Goal: Find specific page/section: Find specific page/section

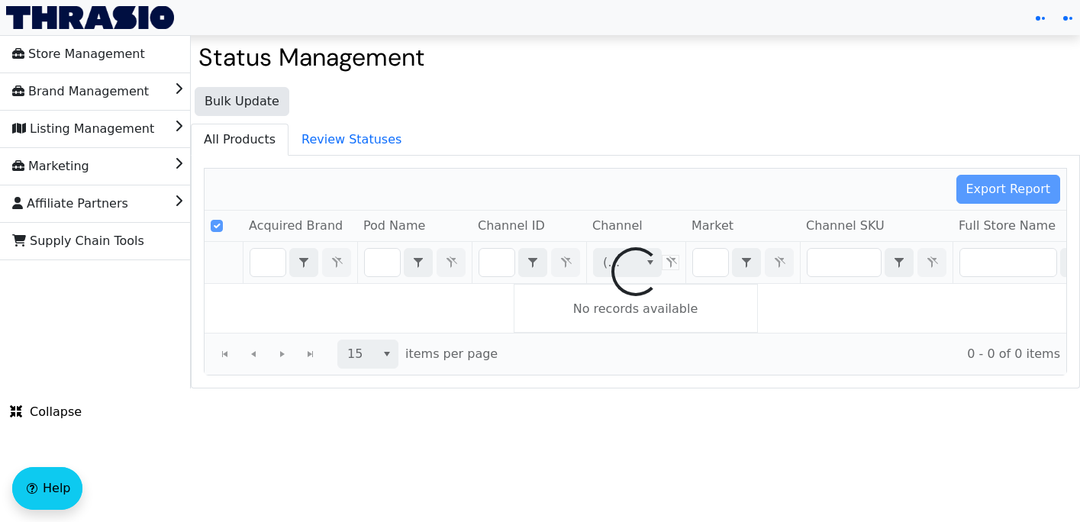
click at [491, 150] on ul "All Products Review Statuses" at bounding box center [635, 139] width 889 height 31
checkbox input "false"
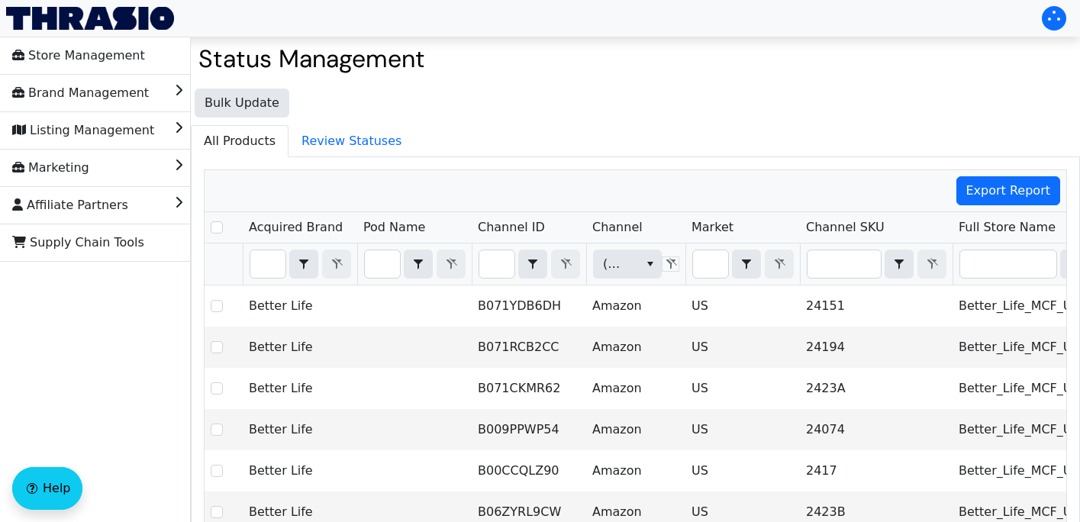
click at [433, 127] on ul "All Products Review Statuses" at bounding box center [635, 140] width 889 height 31
click at [124, 243] on span "Supply Chain Tools" at bounding box center [78, 242] width 132 height 24
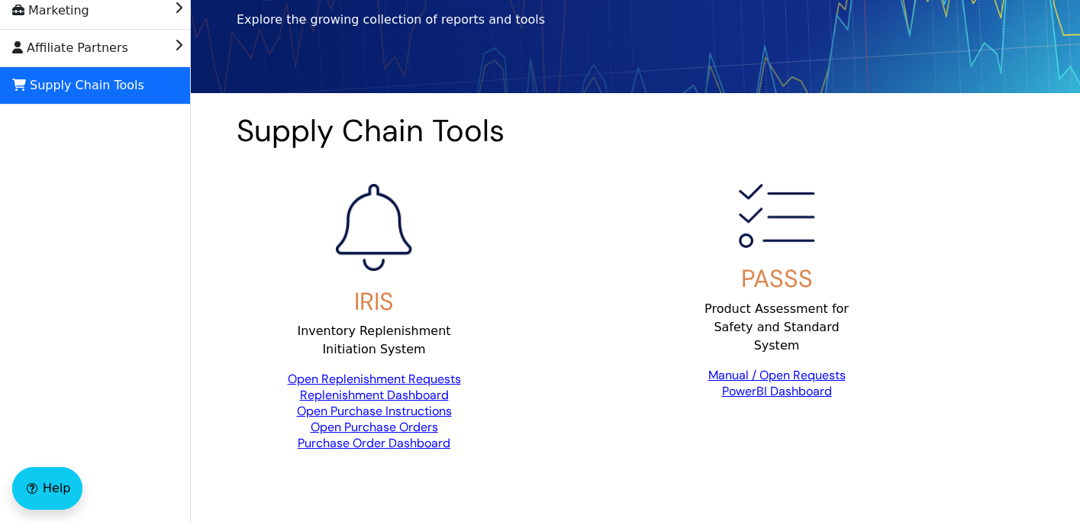
scroll to position [197, 0]
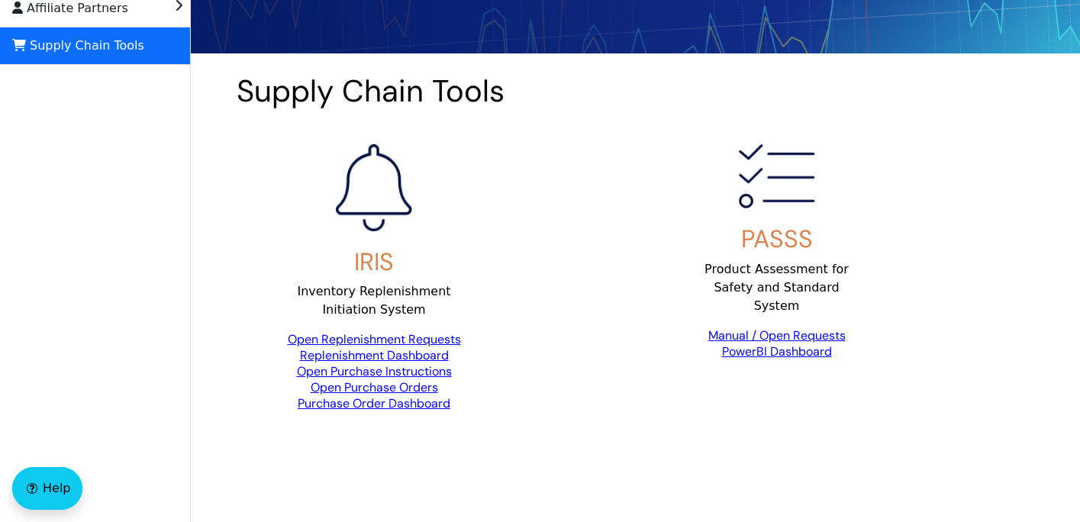
click at [414, 355] on link "Replenishment Dashboard" at bounding box center [374, 355] width 149 height 16
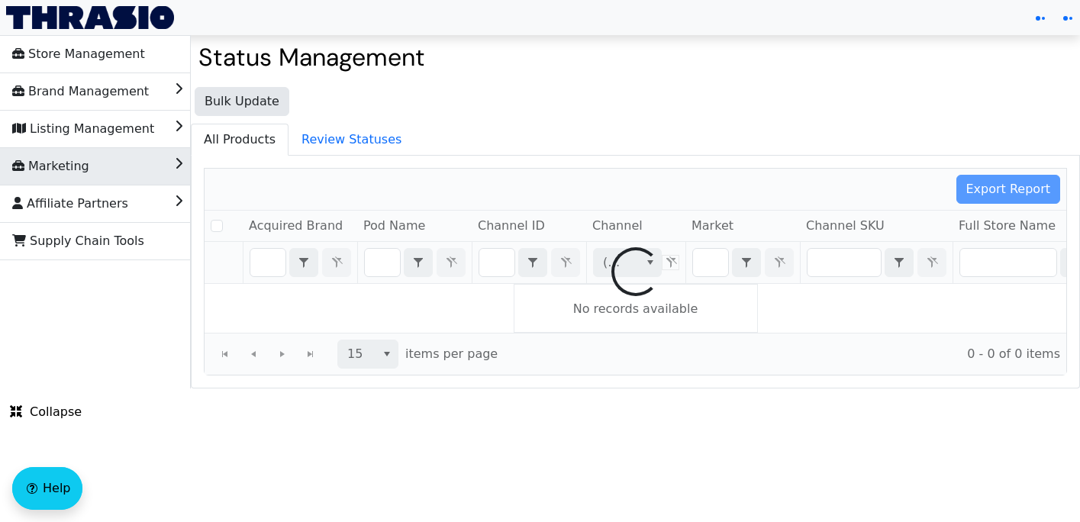
checkbox input "false"
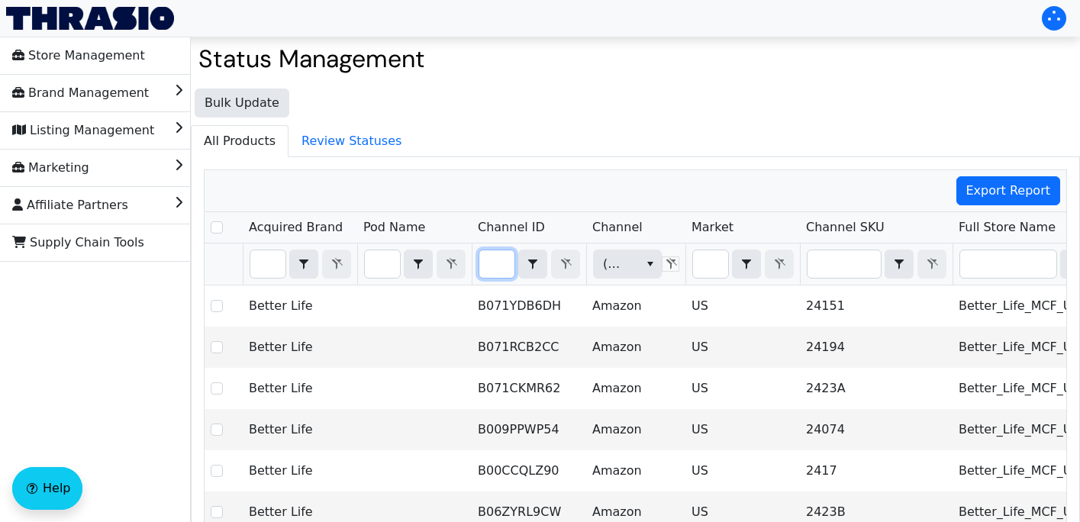
click at [494, 269] on input "Filter" at bounding box center [496, 263] width 35 height 27
type input "B0CFD7C2BR"
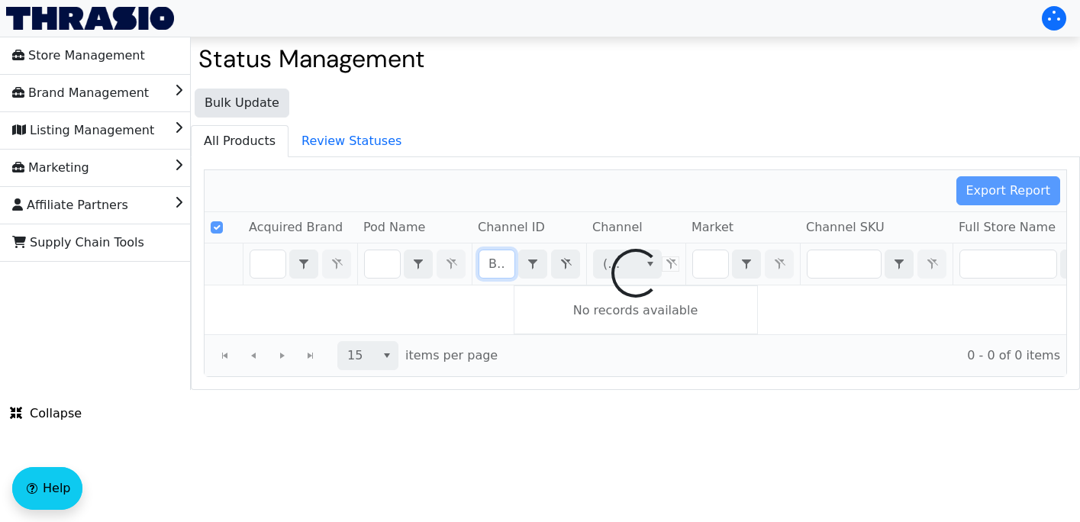
scroll to position [0, 59]
checkbox input "false"
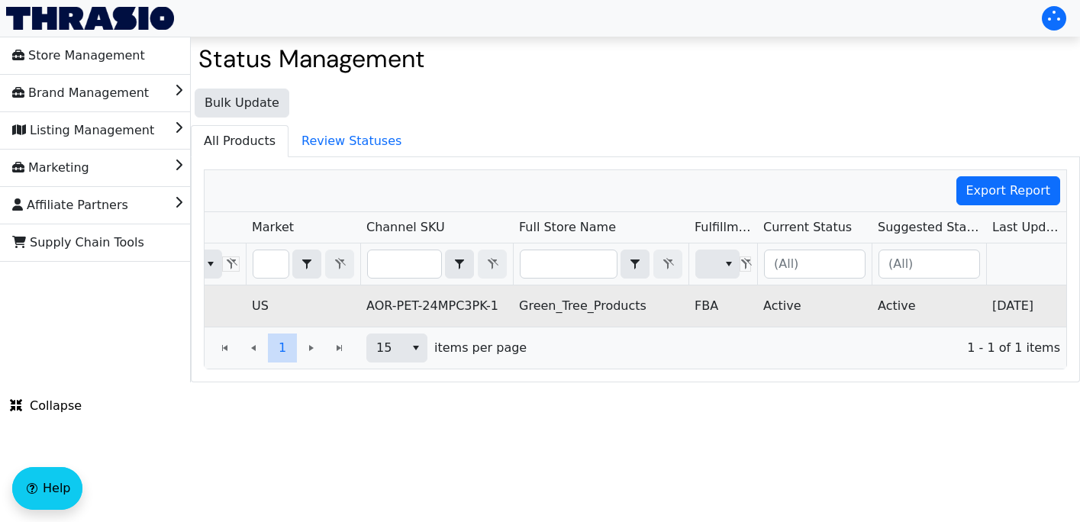
scroll to position [0, 519]
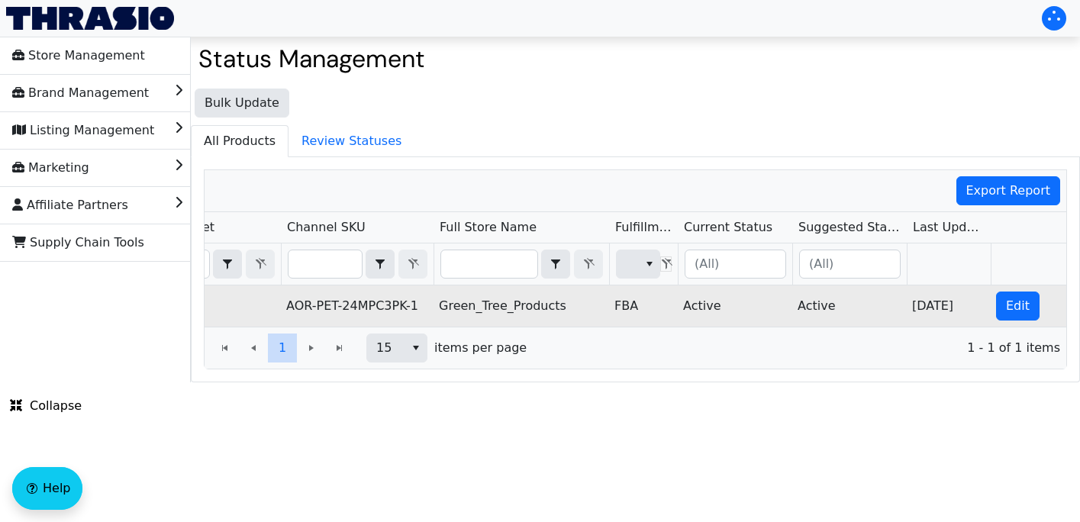
type input "B0CFD7C2BR"
click at [422, 310] on td "AOR-PET-24MPC3PK-1" at bounding box center [356, 305] width 153 height 41
copy td "3PK-1"
drag, startPoint x: 422, startPoint y: 310, endPoint x: 283, endPoint y: 310, distance: 138.9
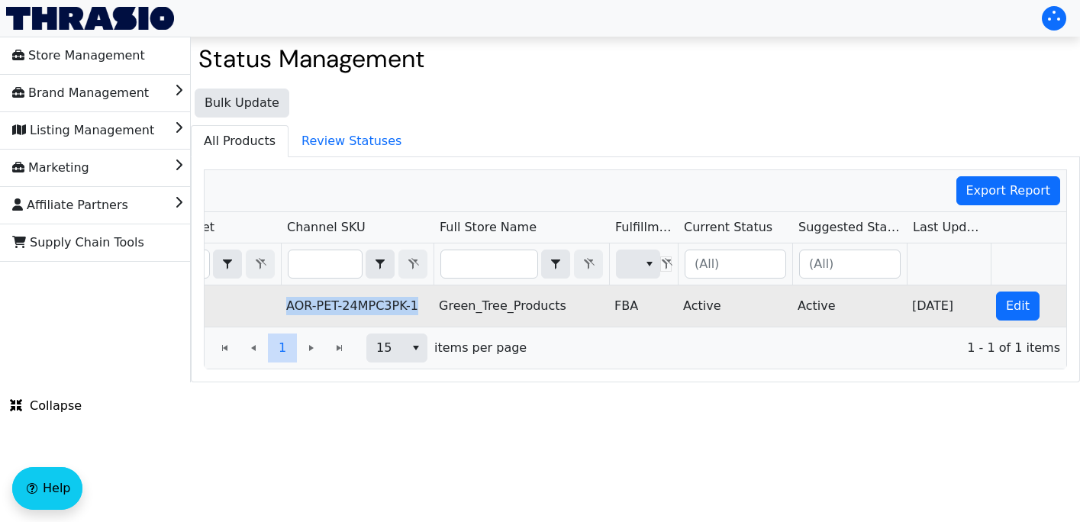
click at [283, 310] on td "AOR-PET-24MPC3PK-1" at bounding box center [356, 305] width 153 height 41
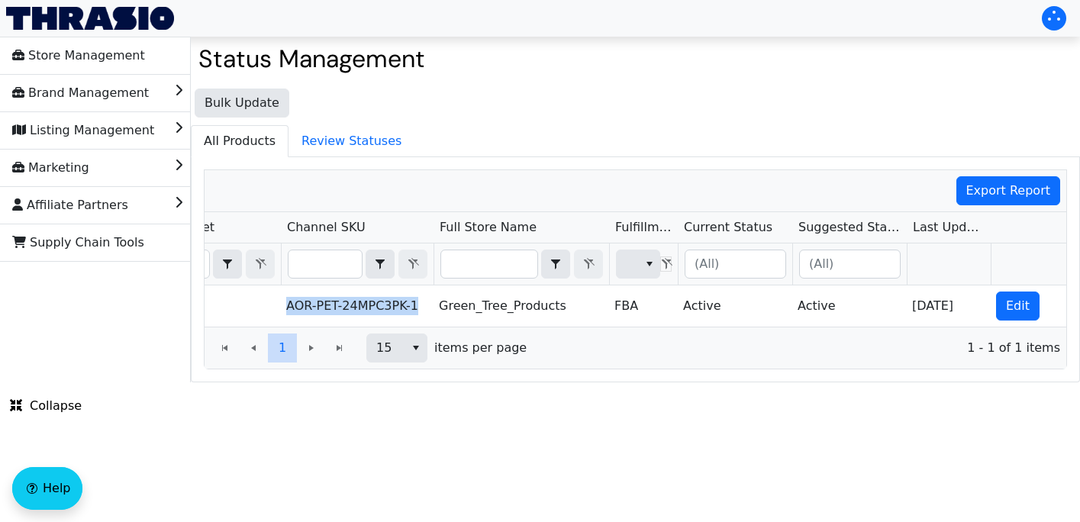
copy td "AOR-PET-24MPC3PK-1"
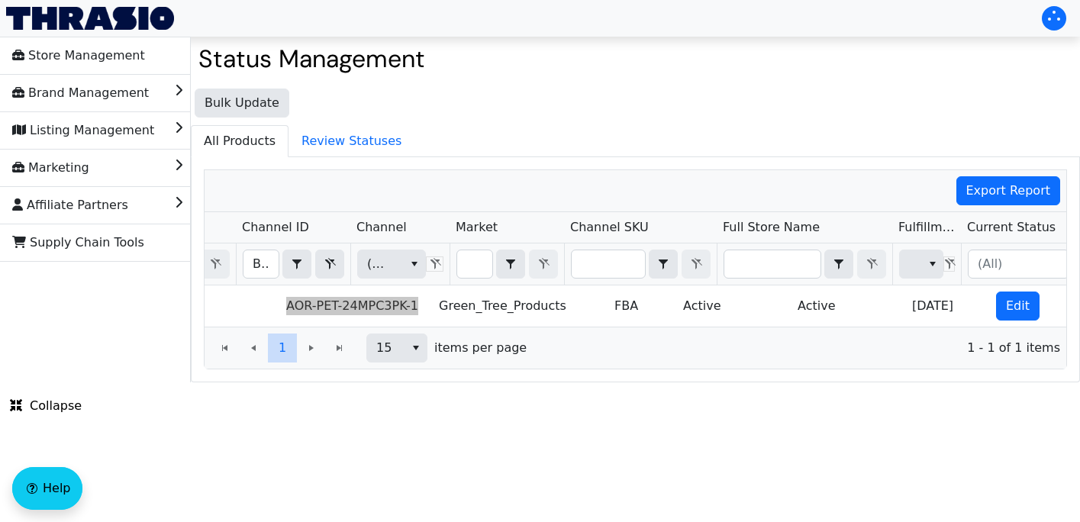
scroll to position [0, 519]
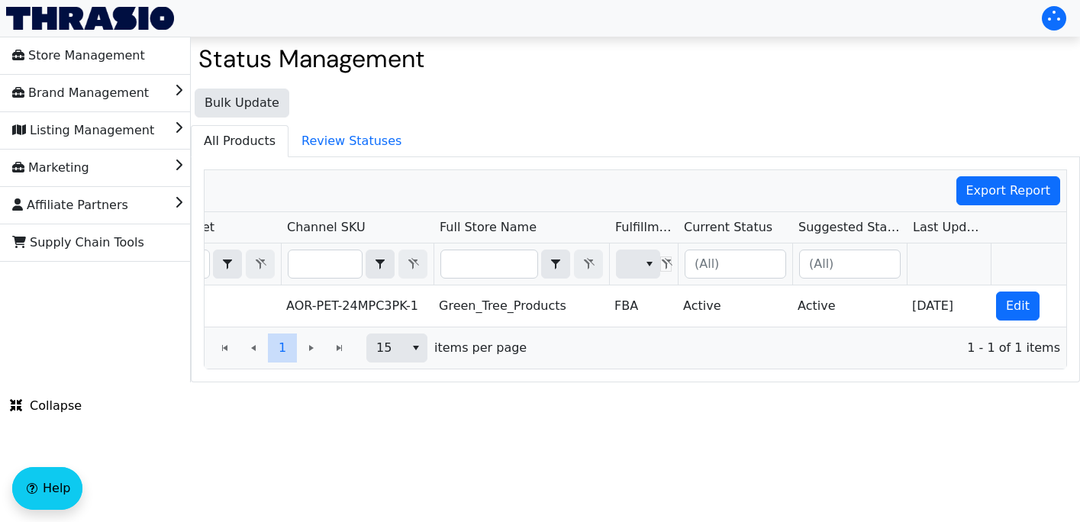
click at [926, 376] on div "Export Report Acquired Brand Pod Name Channel ID Channel Market Channel SKU Ful…" at bounding box center [635, 269] width 889 height 225
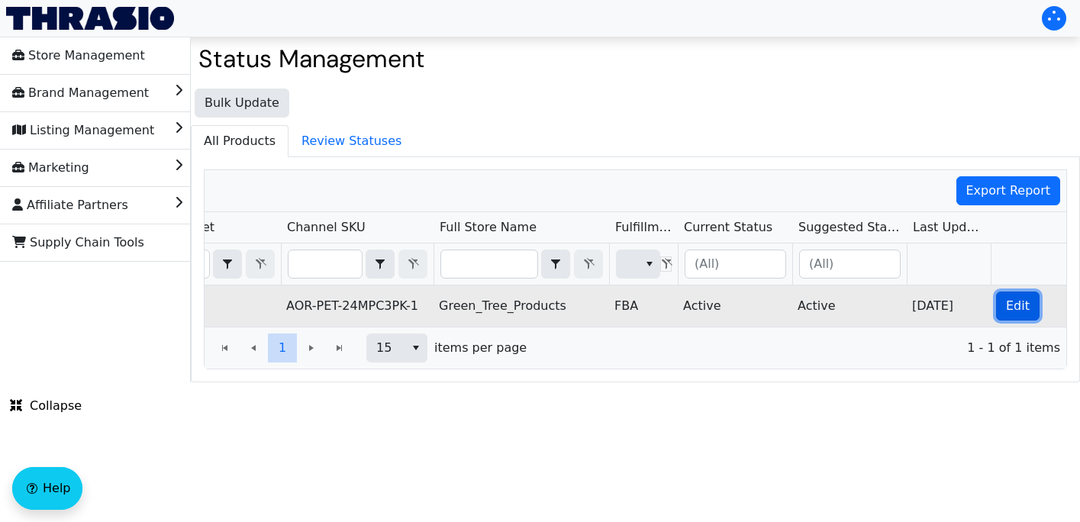
click at [1012, 302] on span "Edit" at bounding box center [1018, 306] width 24 height 18
checkbox input "true"
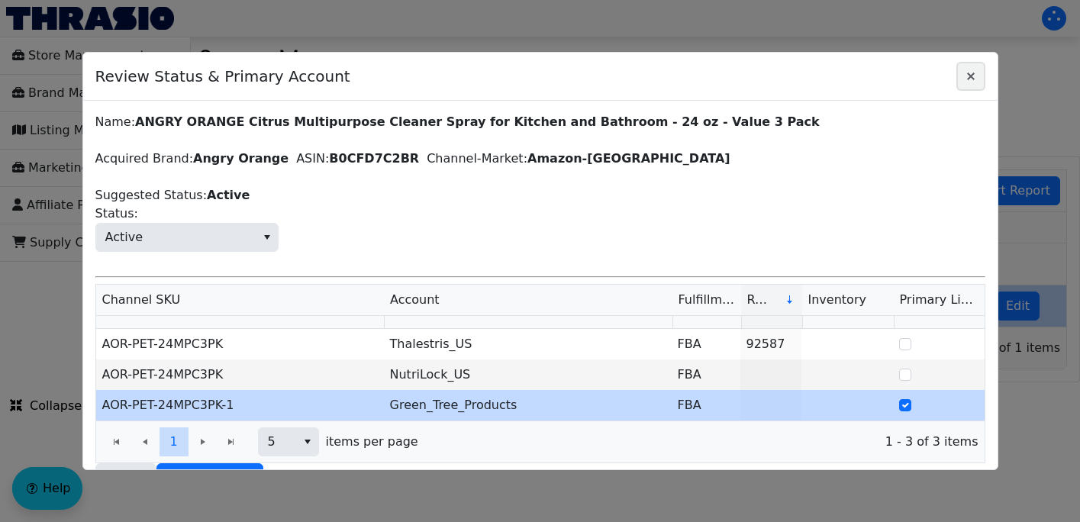
click at [972, 72] on icon "Close" at bounding box center [970, 76] width 18 height 12
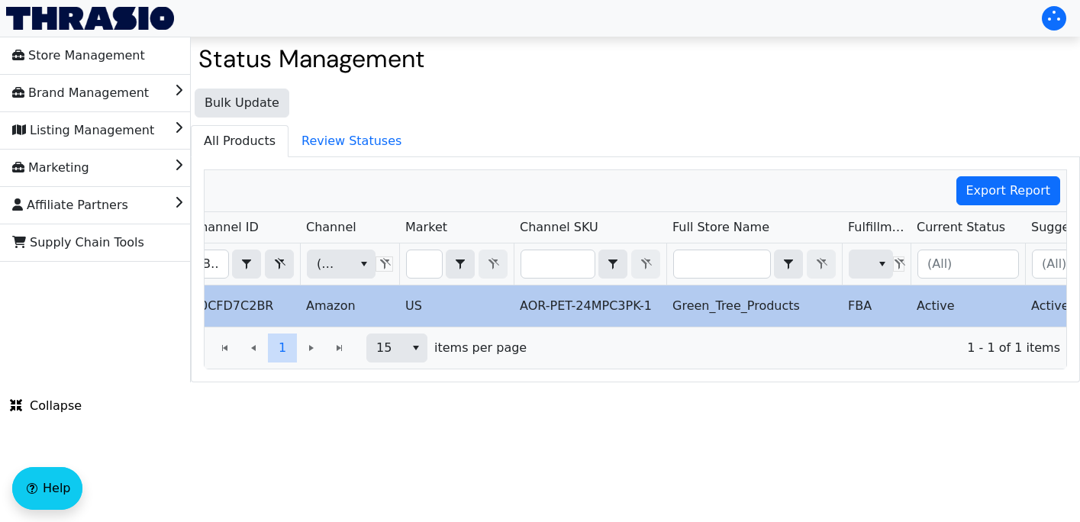
scroll to position [0, 0]
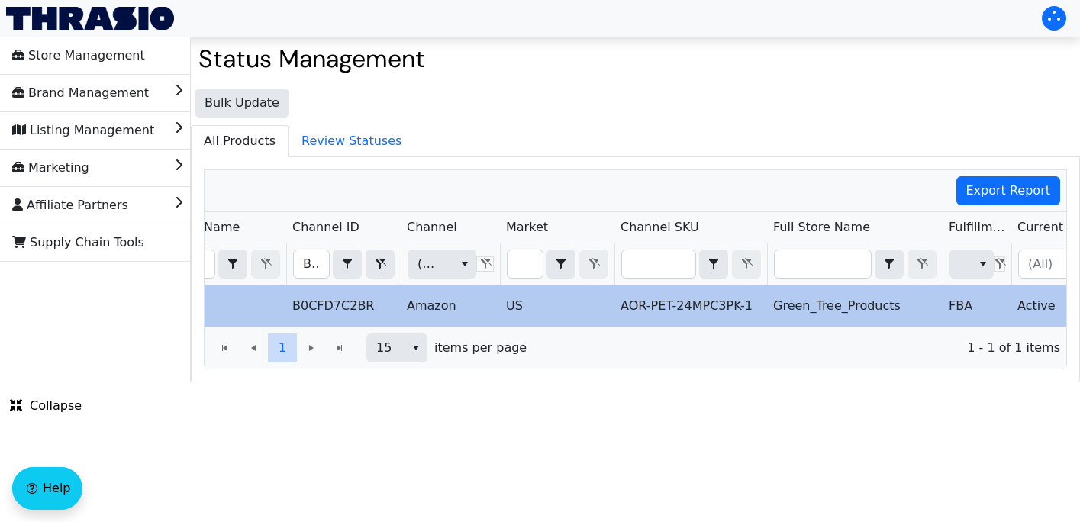
click at [336, 307] on td "B0CFD7C2BR" at bounding box center [343, 305] width 114 height 41
copy td "B0CFD7C2BR"
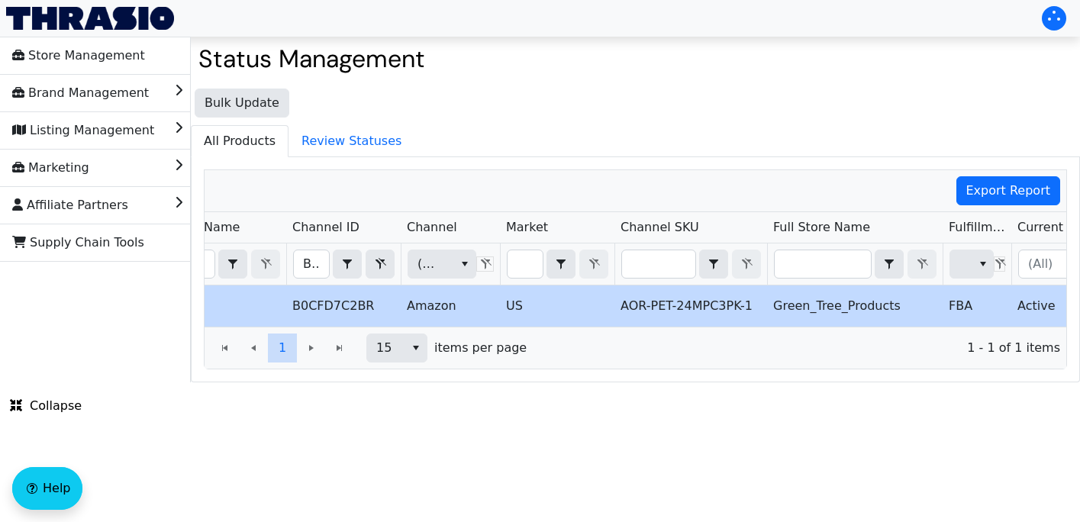
click at [568, 131] on ul "All Products Review Statuses" at bounding box center [635, 140] width 889 height 31
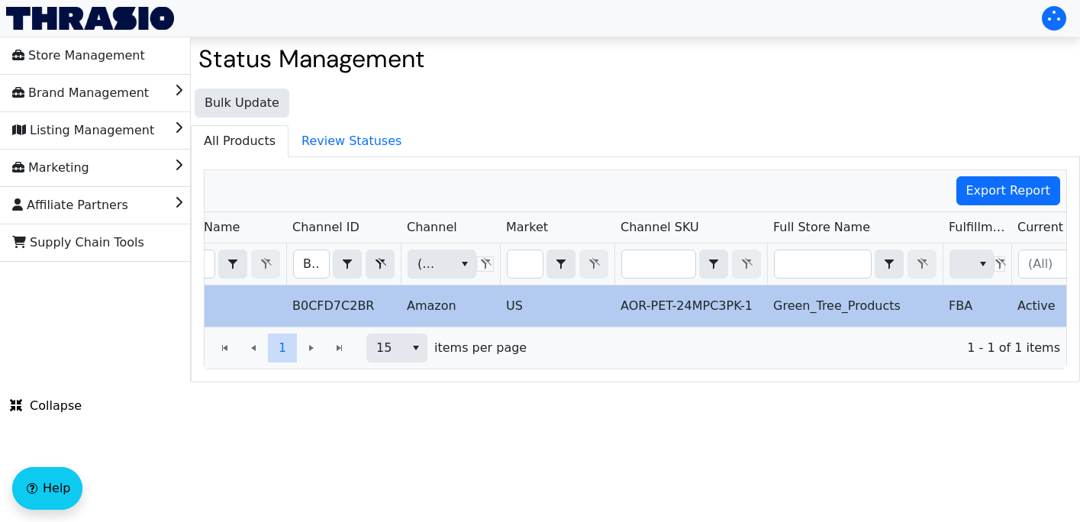
click at [343, 301] on td "B0CFD7C2BR" at bounding box center [343, 305] width 114 height 41
drag, startPoint x: 369, startPoint y: 304, endPoint x: 294, endPoint y: 302, distance: 75.5
click at [294, 302] on td "B0CFD7C2BR" at bounding box center [343, 305] width 114 height 41
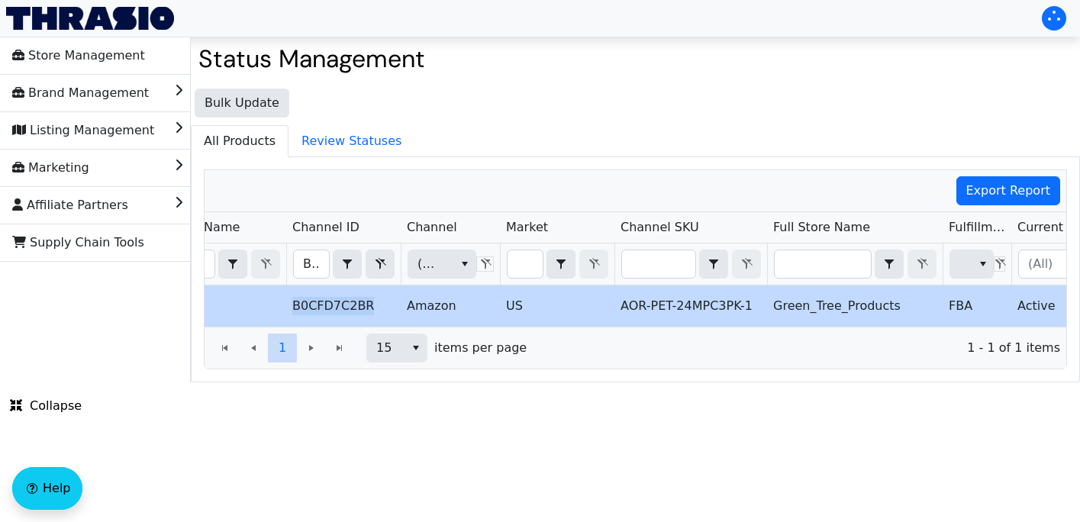
copy td "B0CFD7C2BR"
click at [596, 382] on html "Store Management Brand Management Listing Management Marketing Affiliate Partne…" at bounding box center [540, 191] width 1080 height 382
click at [376, 262] on icon "Filter" at bounding box center [380, 264] width 18 height 12
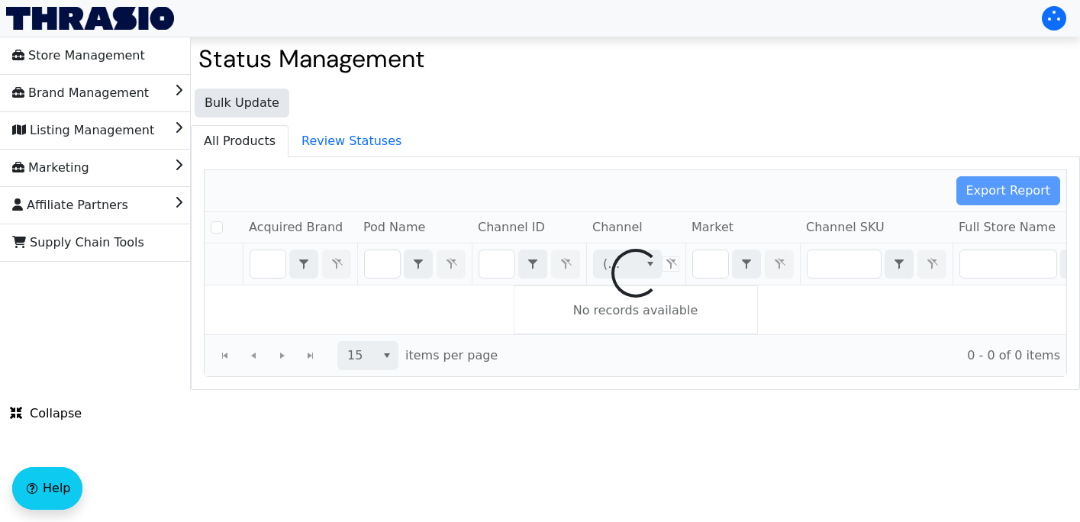
checkbox input "false"
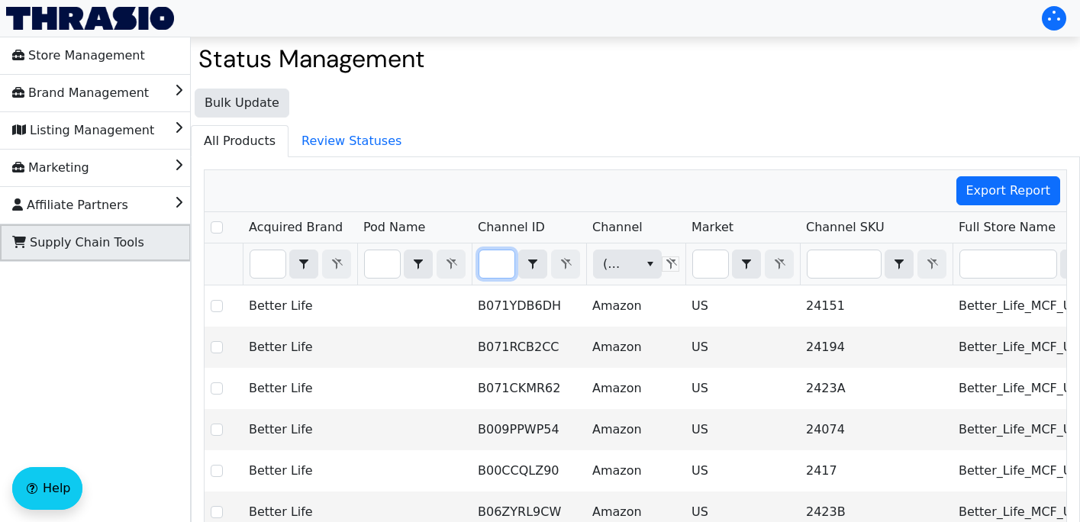
click at [102, 241] on span "Supply Chain Tools" at bounding box center [78, 242] width 132 height 24
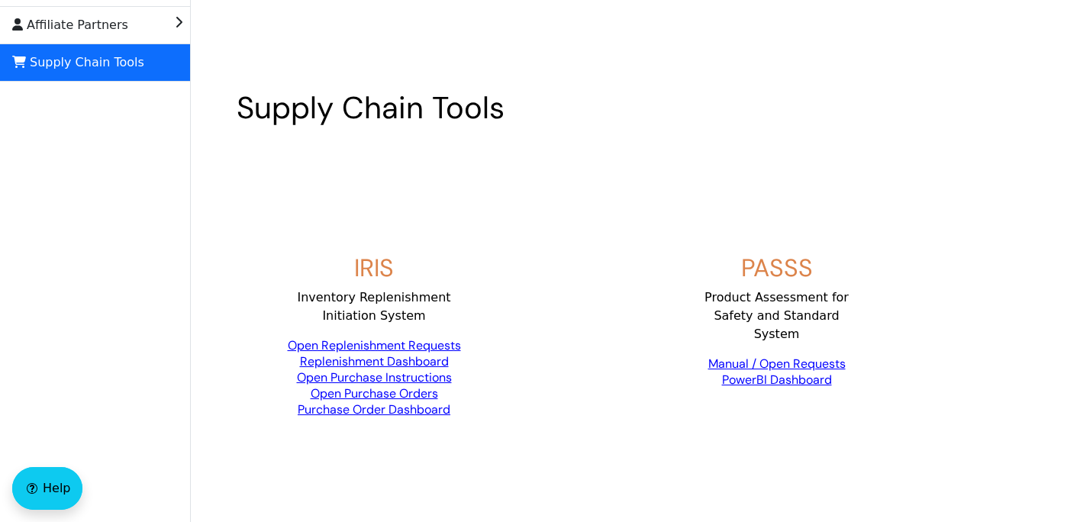
scroll to position [192, 0]
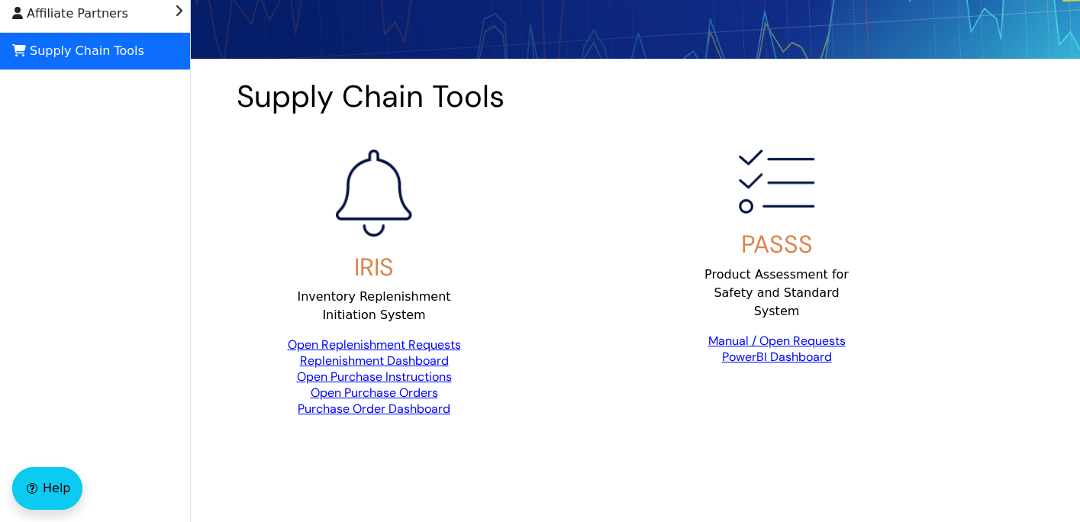
click at [407, 341] on link "Open Replenishment Requests" at bounding box center [374, 344] width 173 height 16
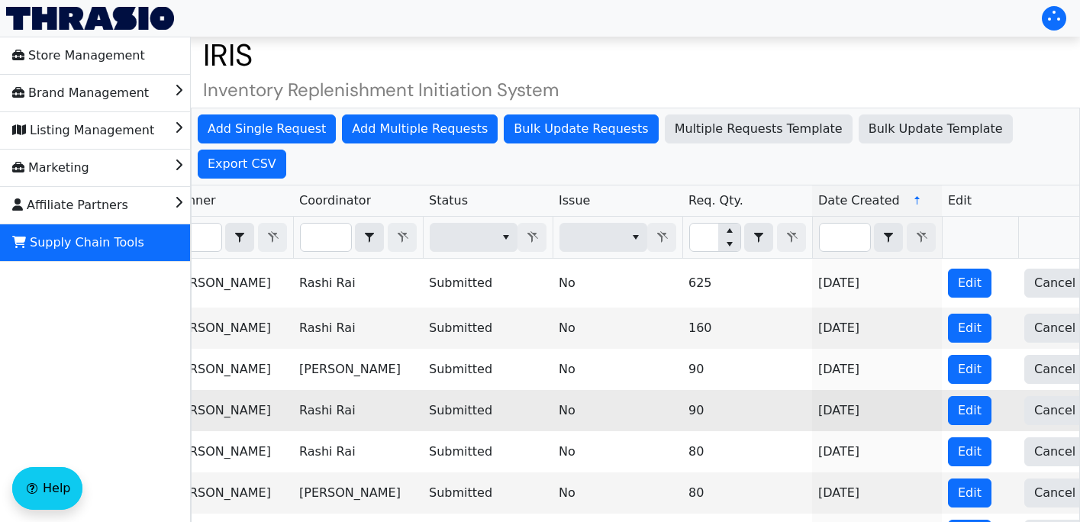
scroll to position [0, 990]
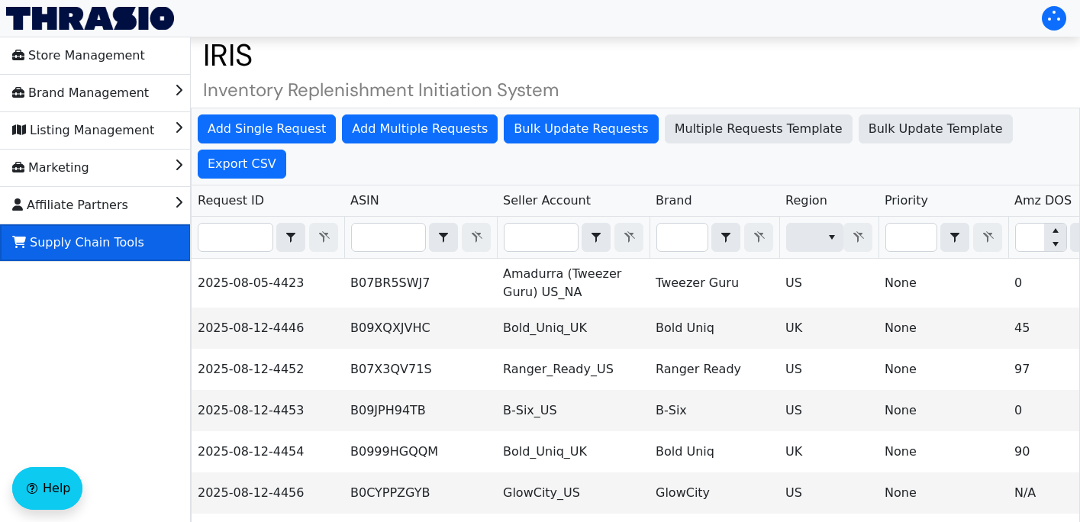
click at [139, 241] on li "Supply Chain Tools" at bounding box center [95, 242] width 191 height 37
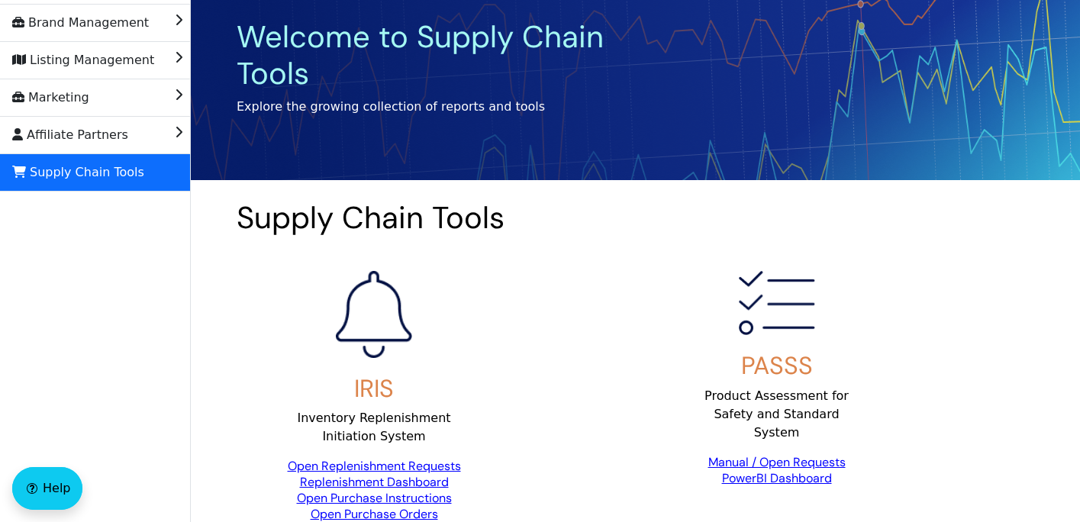
click at [404, 468] on link "Open Replenishment Requests" at bounding box center [374, 466] width 173 height 16
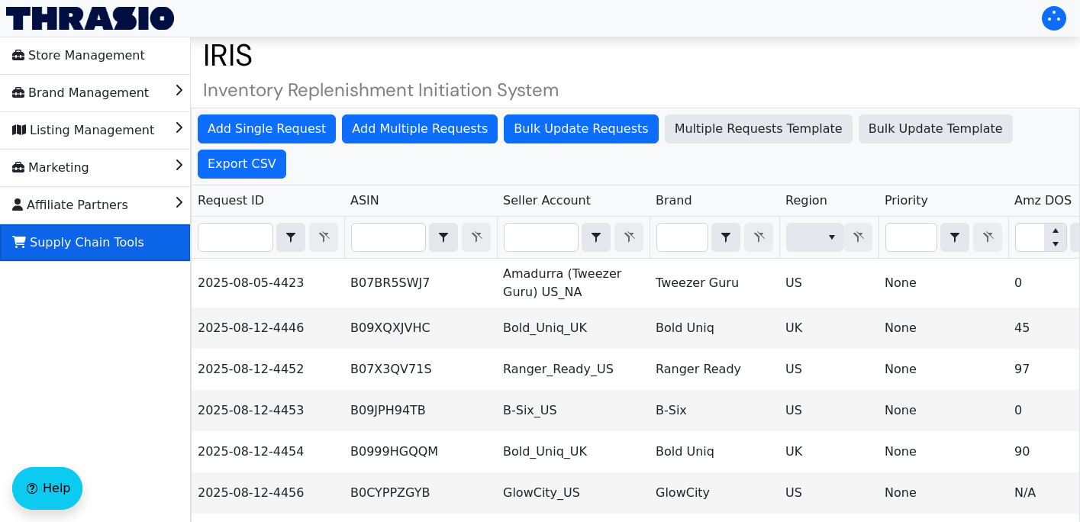
click at [136, 252] on li "Supply Chain Tools" at bounding box center [95, 242] width 191 height 37
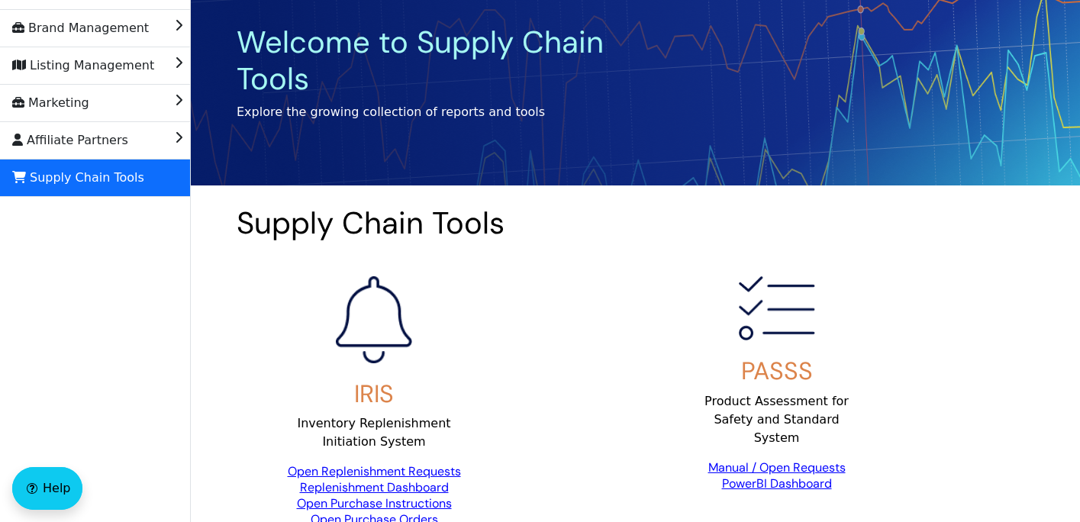
click at [404, 491] on link "Replenishment Dashboard" at bounding box center [374, 487] width 149 height 16
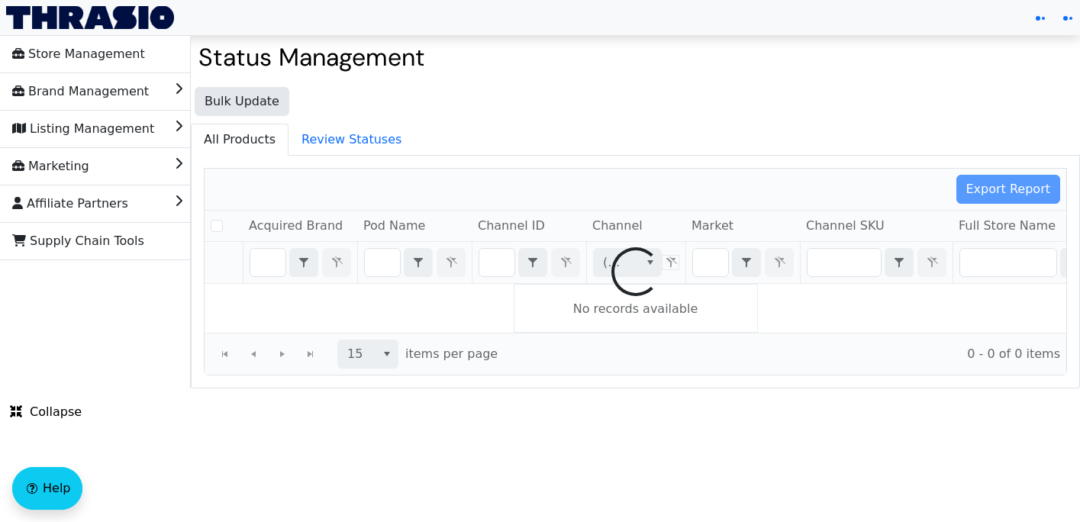
checkbox input "false"
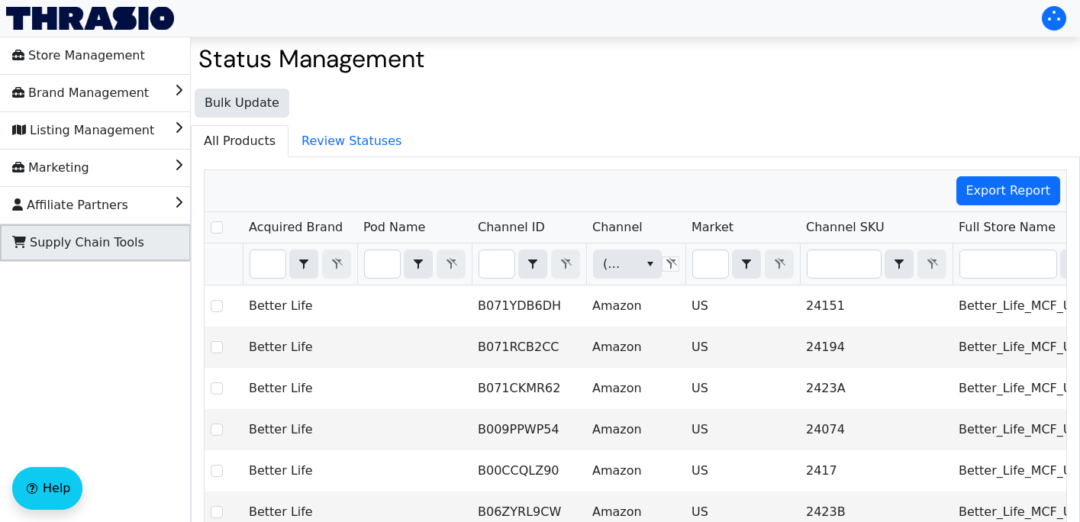
click at [117, 242] on span "Supply Chain Tools" at bounding box center [78, 242] width 132 height 24
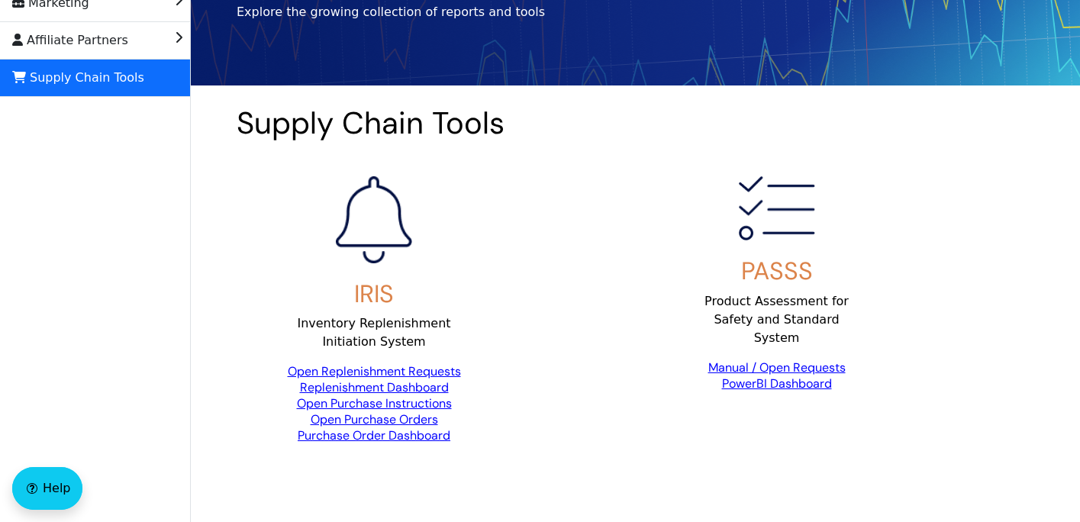
scroll to position [204, 0]
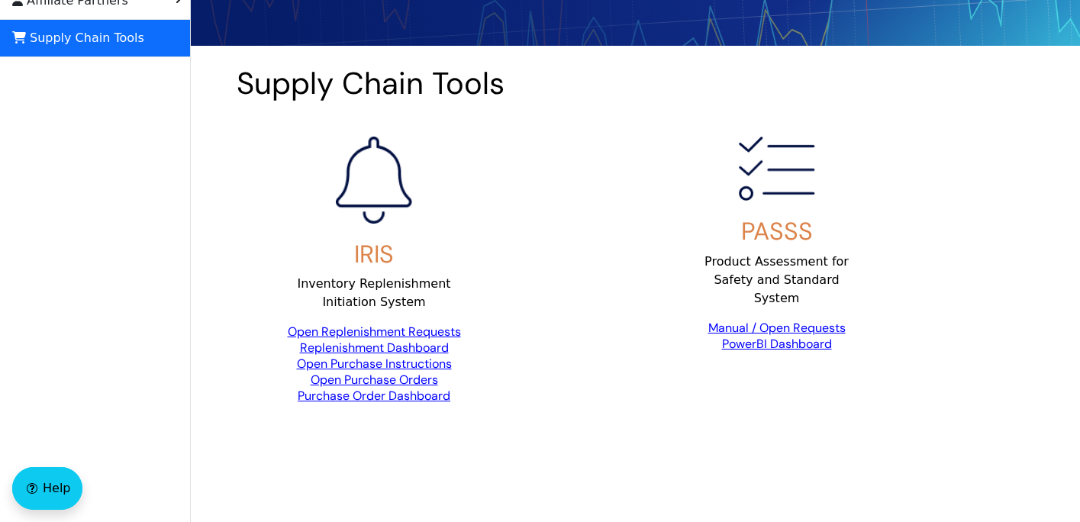
click at [414, 326] on link "Open Replenishment Requests" at bounding box center [374, 331] width 173 height 16
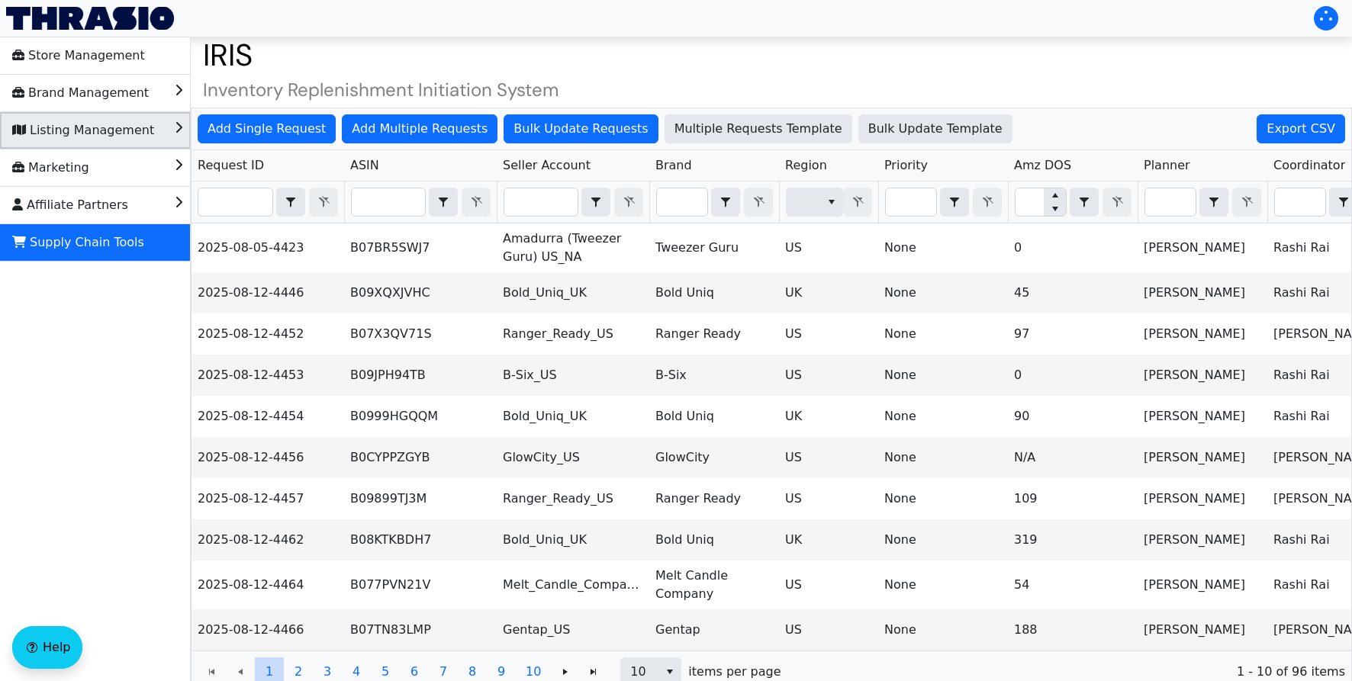
click at [121, 128] on span "Listing Management" at bounding box center [83, 130] width 142 height 24
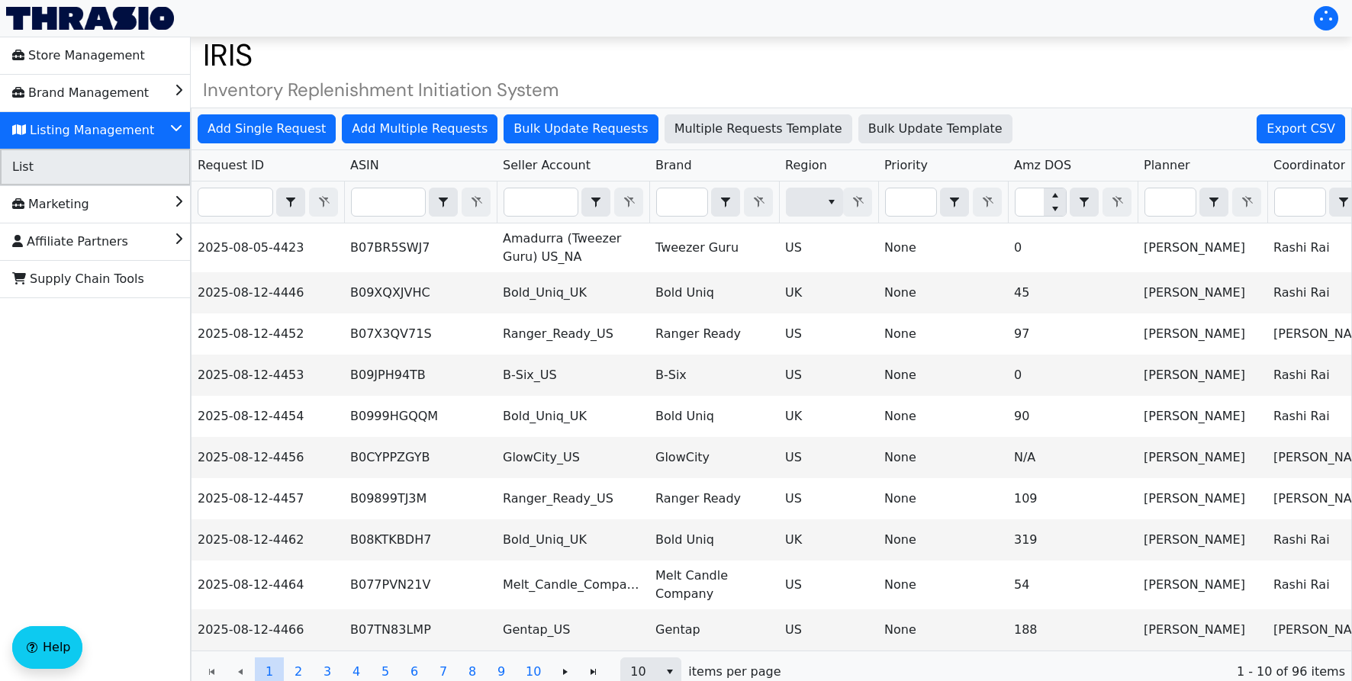
click at [111, 175] on li "List" at bounding box center [95, 167] width 191 height 37
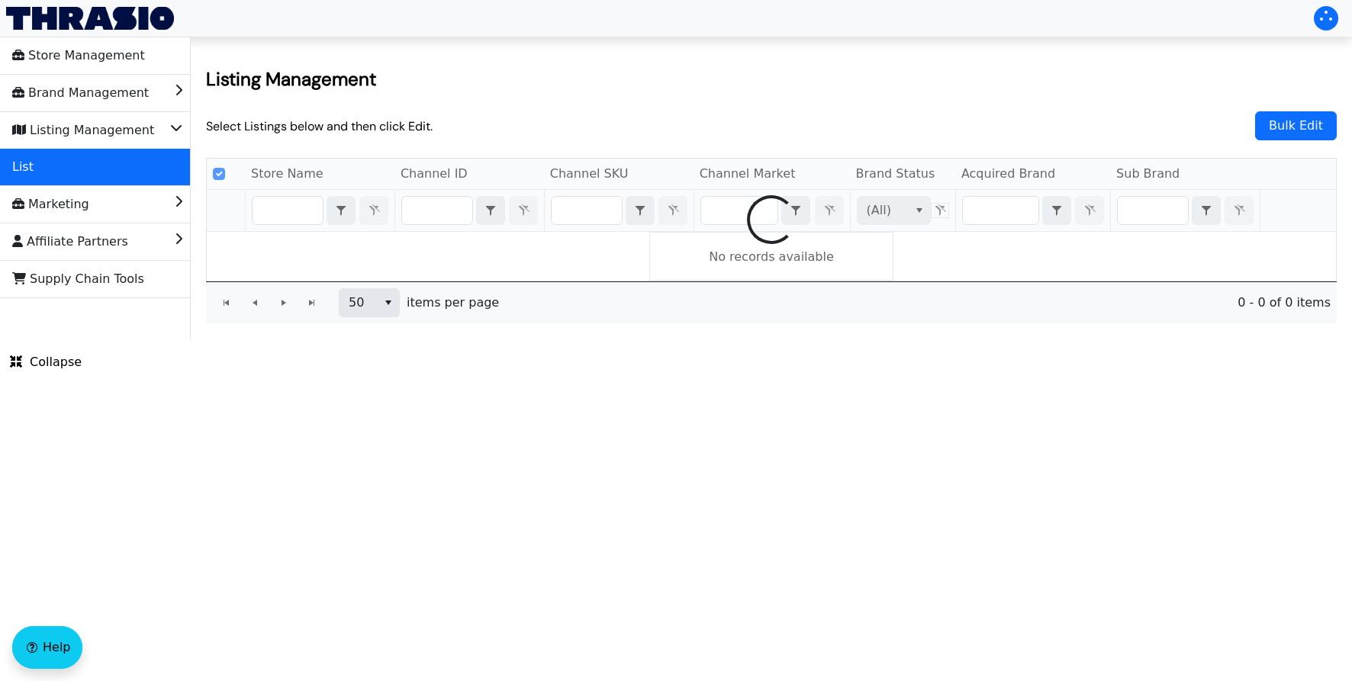
click at [447, 210] on div at bounding box center [771, 220] width 1129 height 122
checkbox input "false"
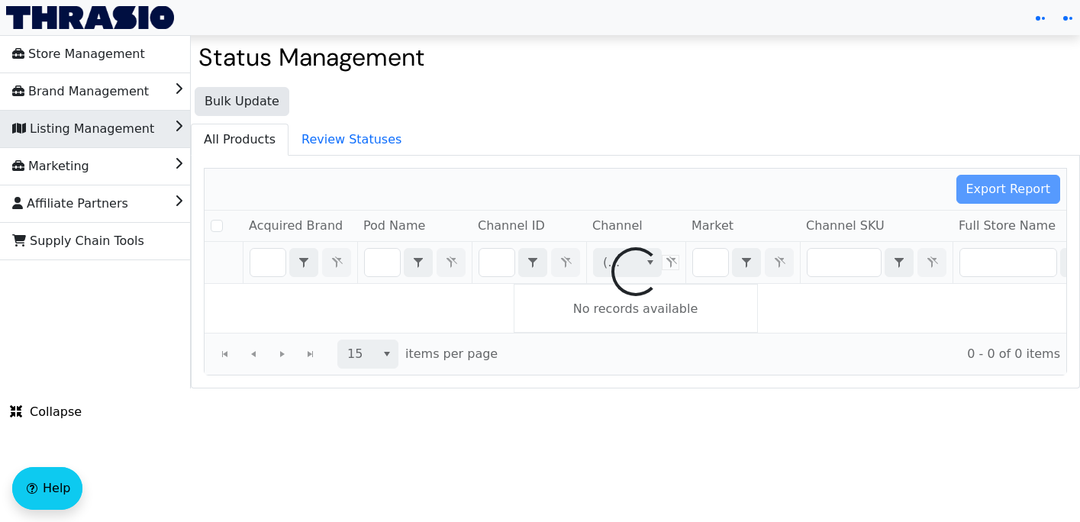
checkbox input "false"
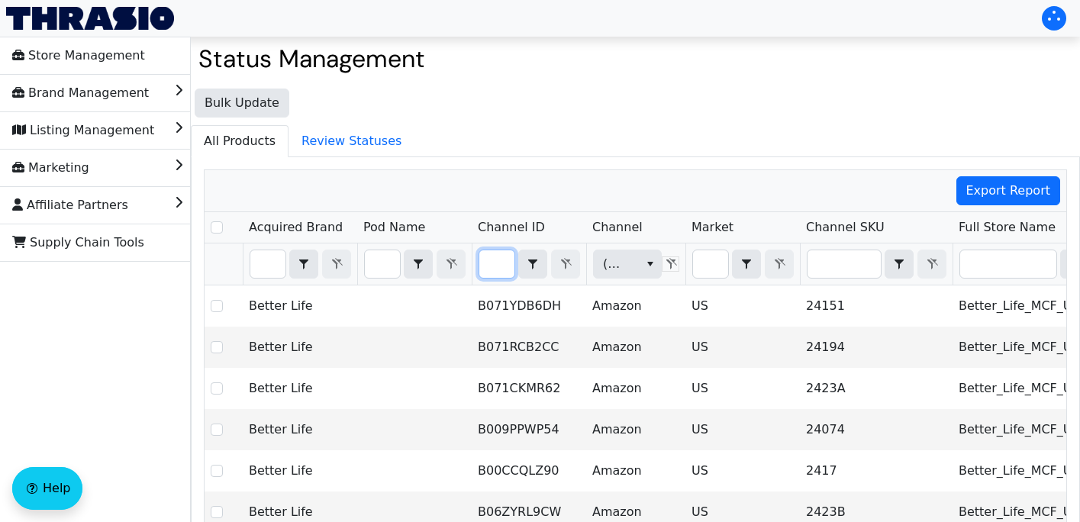
click at [494, 262] on input "Filter" at bounding box center [496, 263] width 35 height 27
type input "B0BGJWSTJ8"
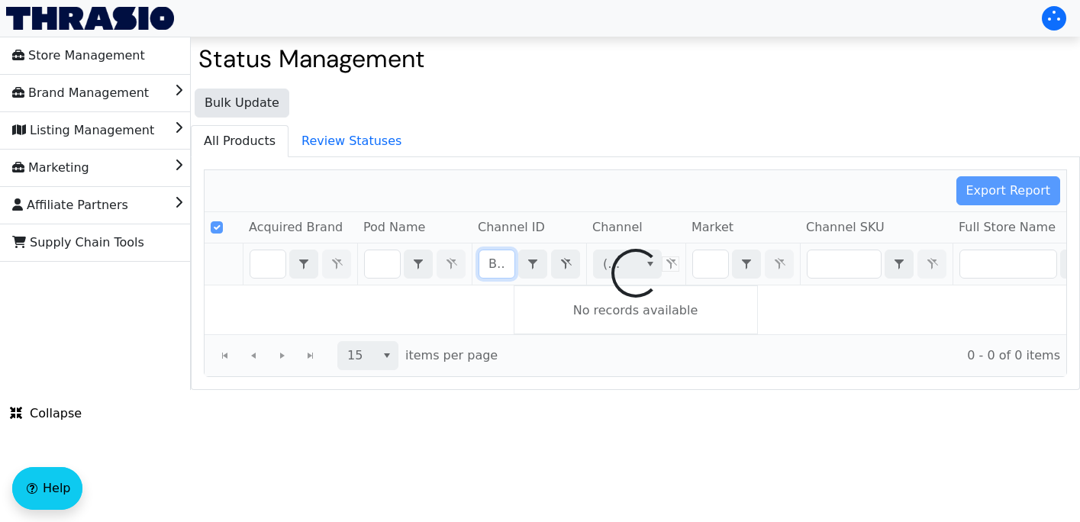
scroll to position [0, 60]
checkbox input "false"
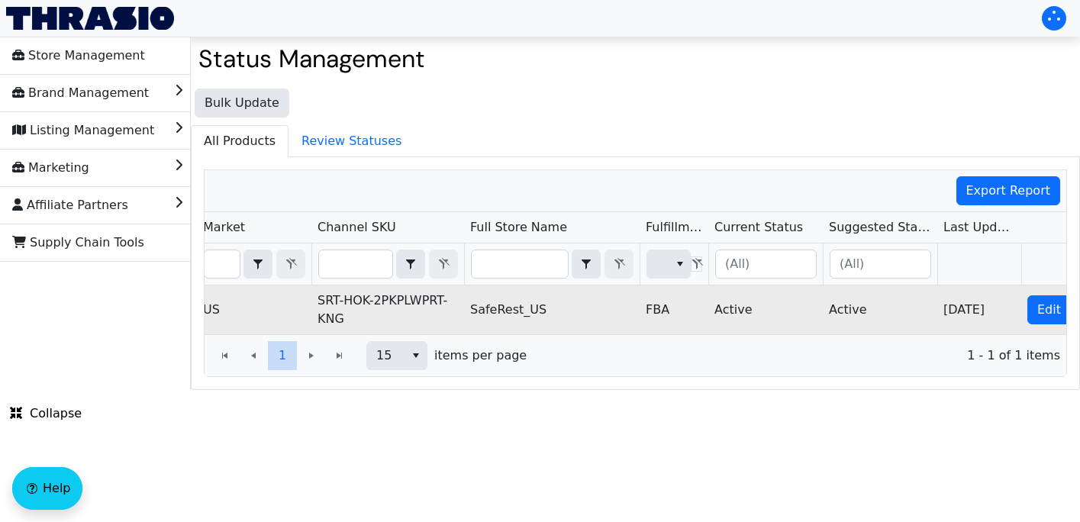
scroll to position [0, 519]
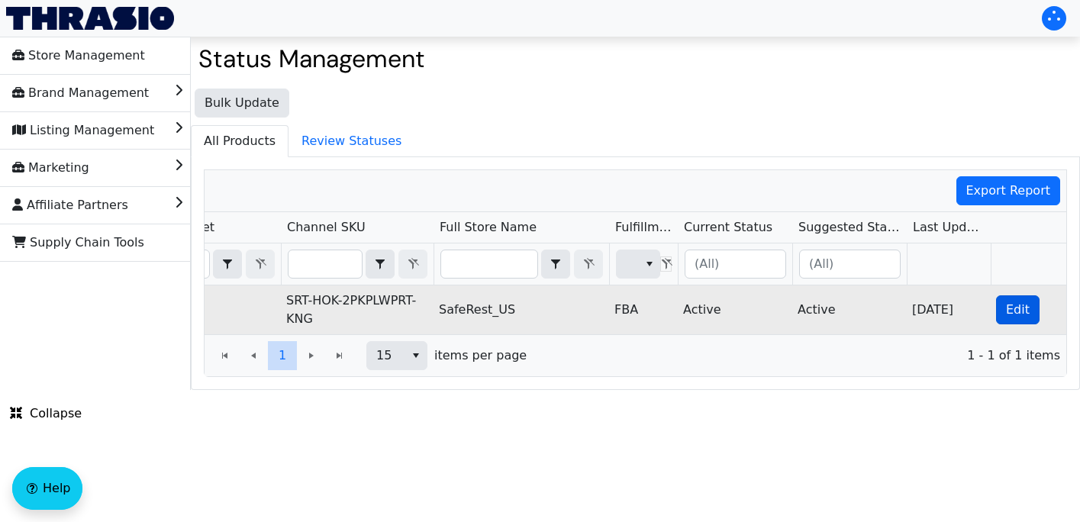
type input "B0BGJWSTJ8"
click at [1019, 313] on span "Edit" at bounding box center [1018, 310] width 24 height 18
checkbox input "true"
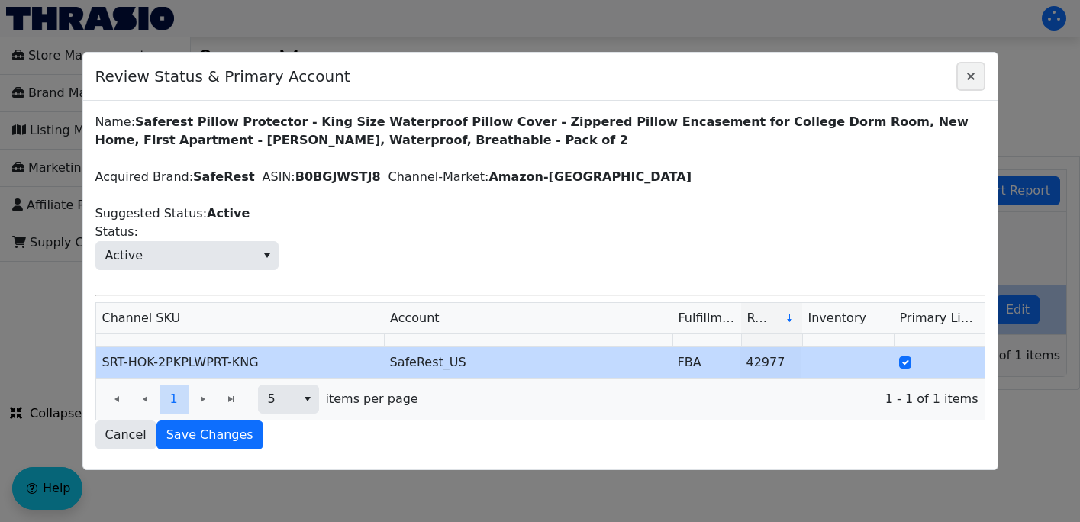
click at [970, 74] on icon "Close" at bounding box center [970, 76] width 18 height 12
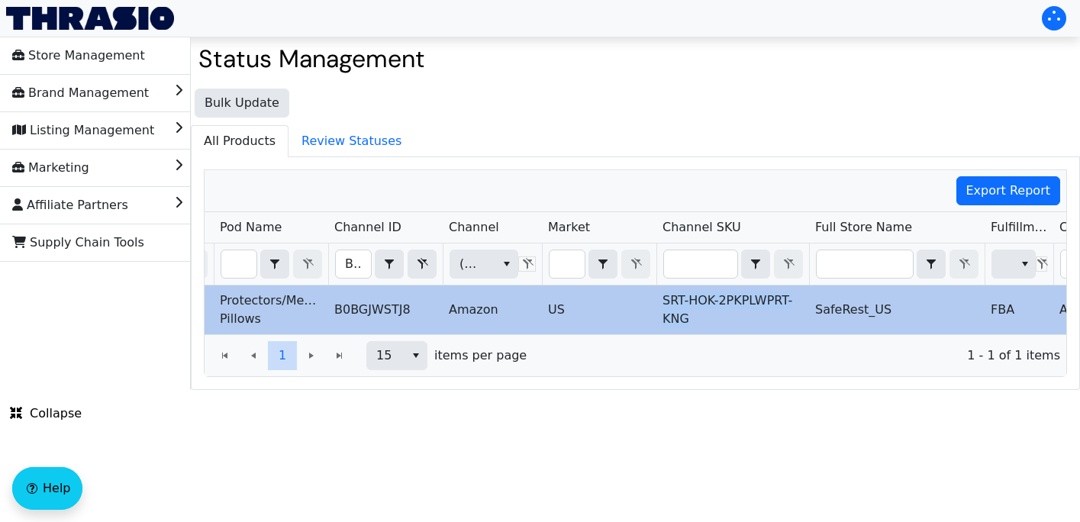
drag, startPoint x: 696, startPoint y: 321, endPoint x: 660, endPoint y: 299, distance: 42.1
click at [660, 299] on td "SRT-HOK-2PKPLWPRT-KNG" at bounding box center [732, 309] width 153 height 49
copy td "SRT-HOK-2PKPLWPRT-KNG"
click at [583, 313] on td "US" at bounding box center [599, 309] width 114 height 49
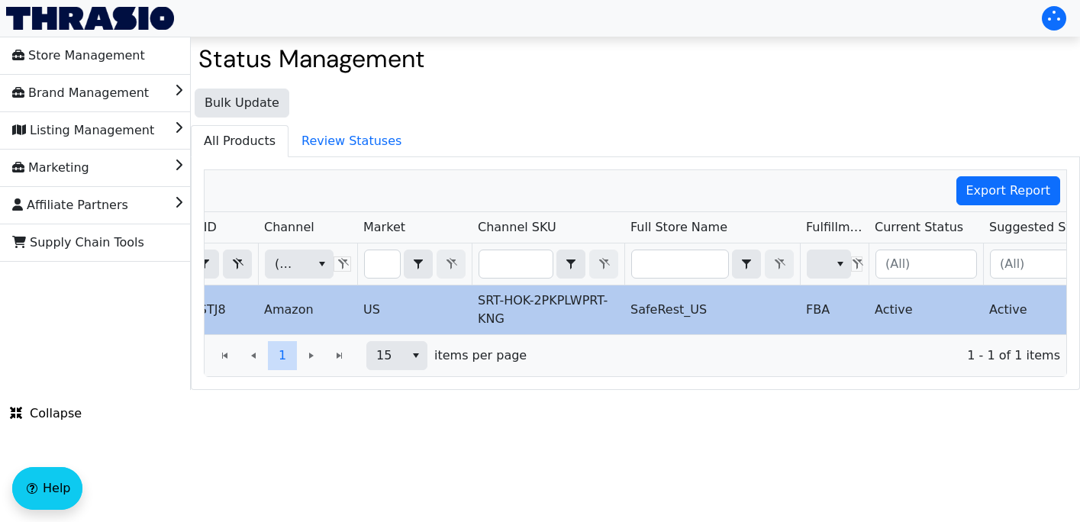
click at [911, 307] on td "Active" at bounding box center [925, 309] width 114 height 49
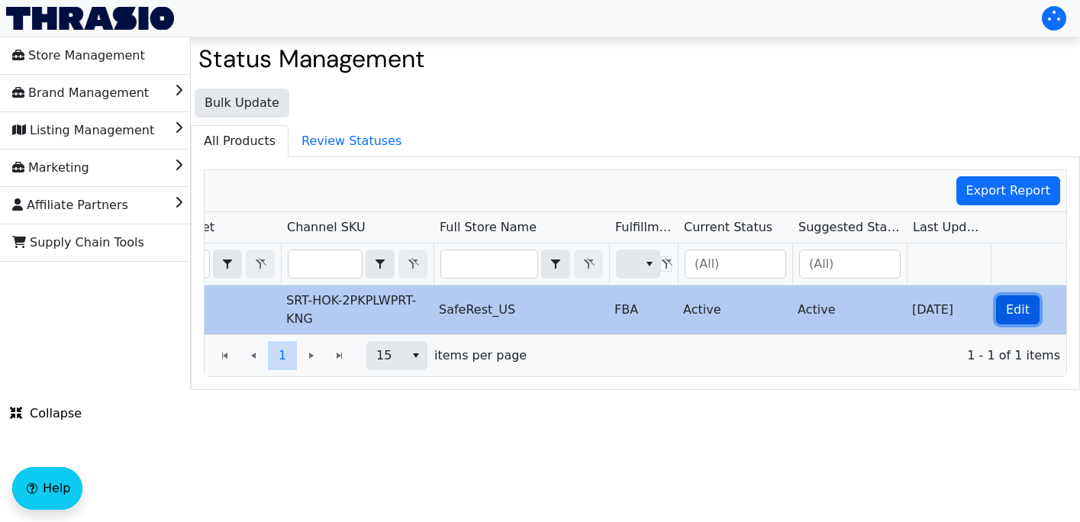
click at [1012, 310] on span "Edit" at bounding box center [1018, 310] width 24 height 18
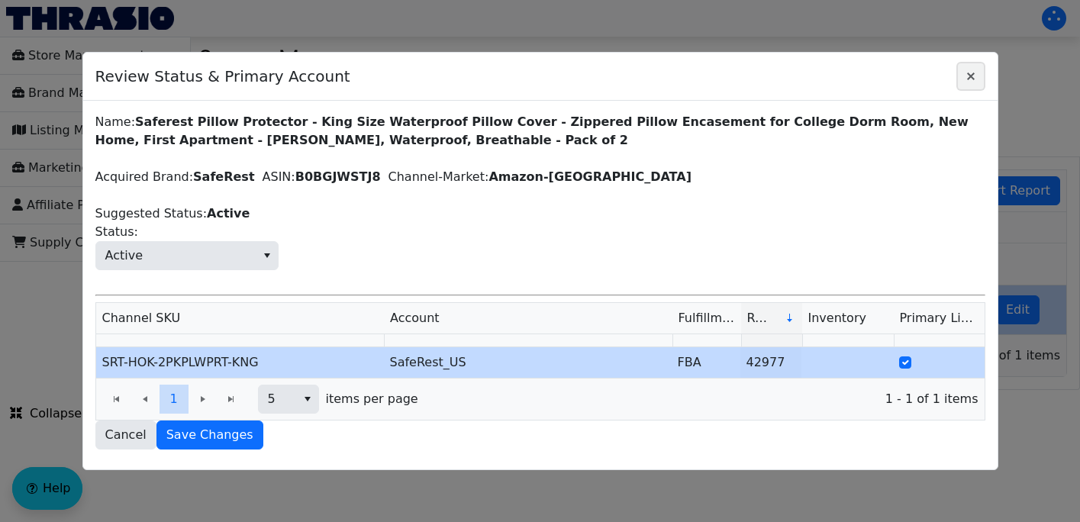
click at [969, 74] on icon "Close" at bounding box center [970, 76] width 18 height 12
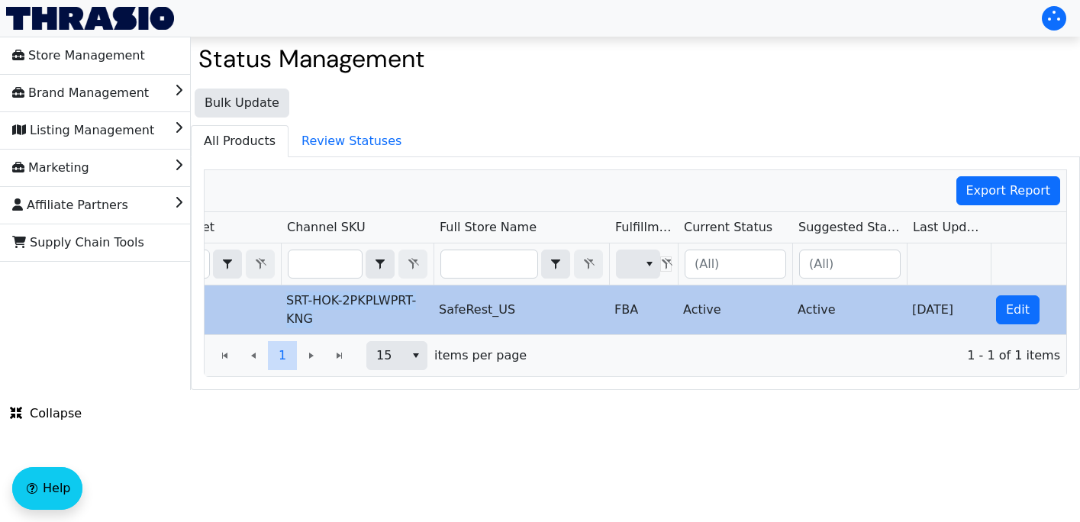
drag, startPoint x: 330, startPoint y: 324, endPoint x: 286, endPoint y: 304, distance: 48.5
click at [286, 304] on td "SRT-HOK-2PKPLWPRT-KNG" at bounding box center [356, 309] width 153 height 49
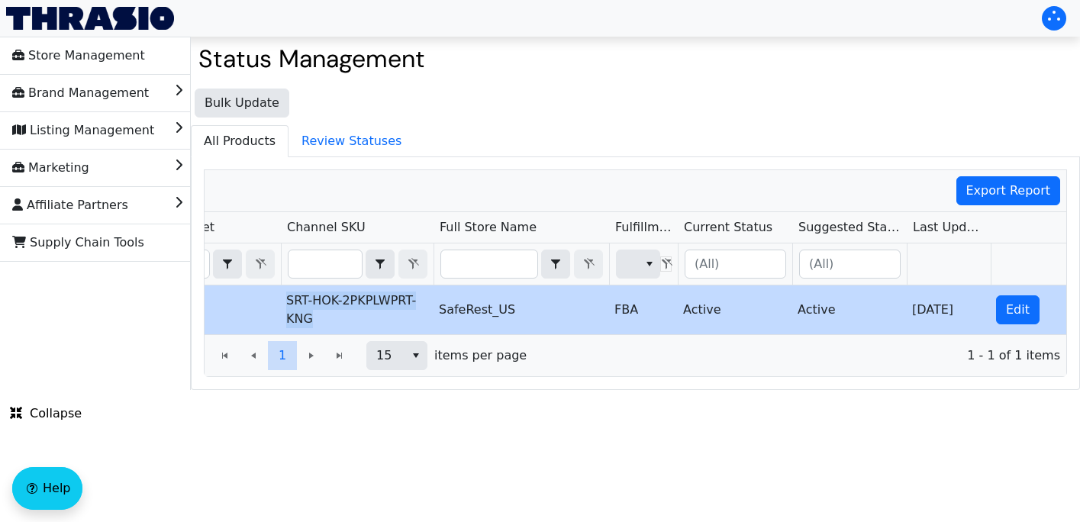
copy td "SRT-HOK-2PKPLWPRT-KNG"
